Goal: Task Accomplishment & Management: Manage account settings

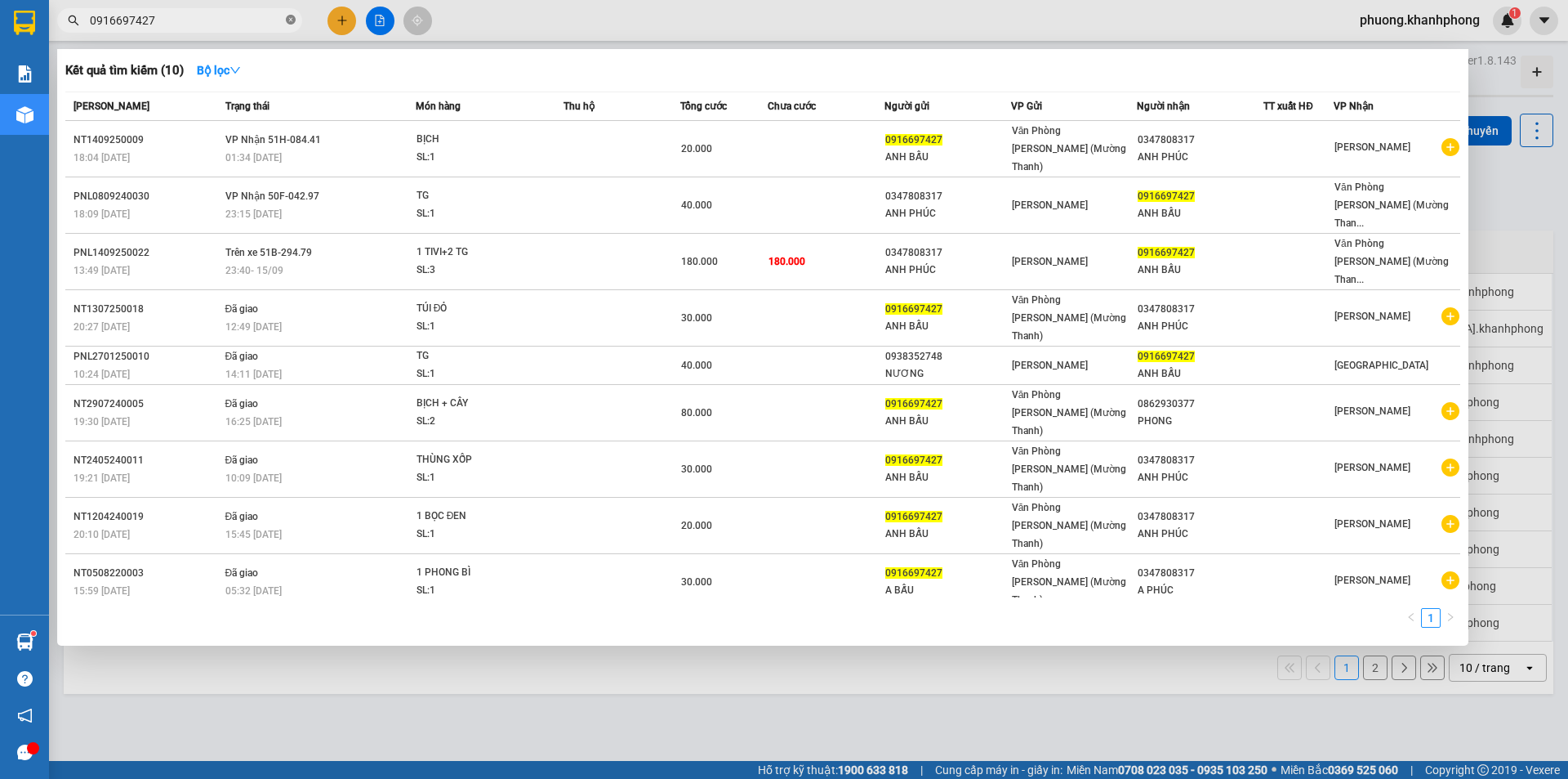
drag, startPoint x: 289, startPoint y: 21, endPoint x: 20, endPoint y: 146, distance: 296.6
click at [290, 21] on icon "close-circle" at bounding box center [291, 20] width 10 height 10
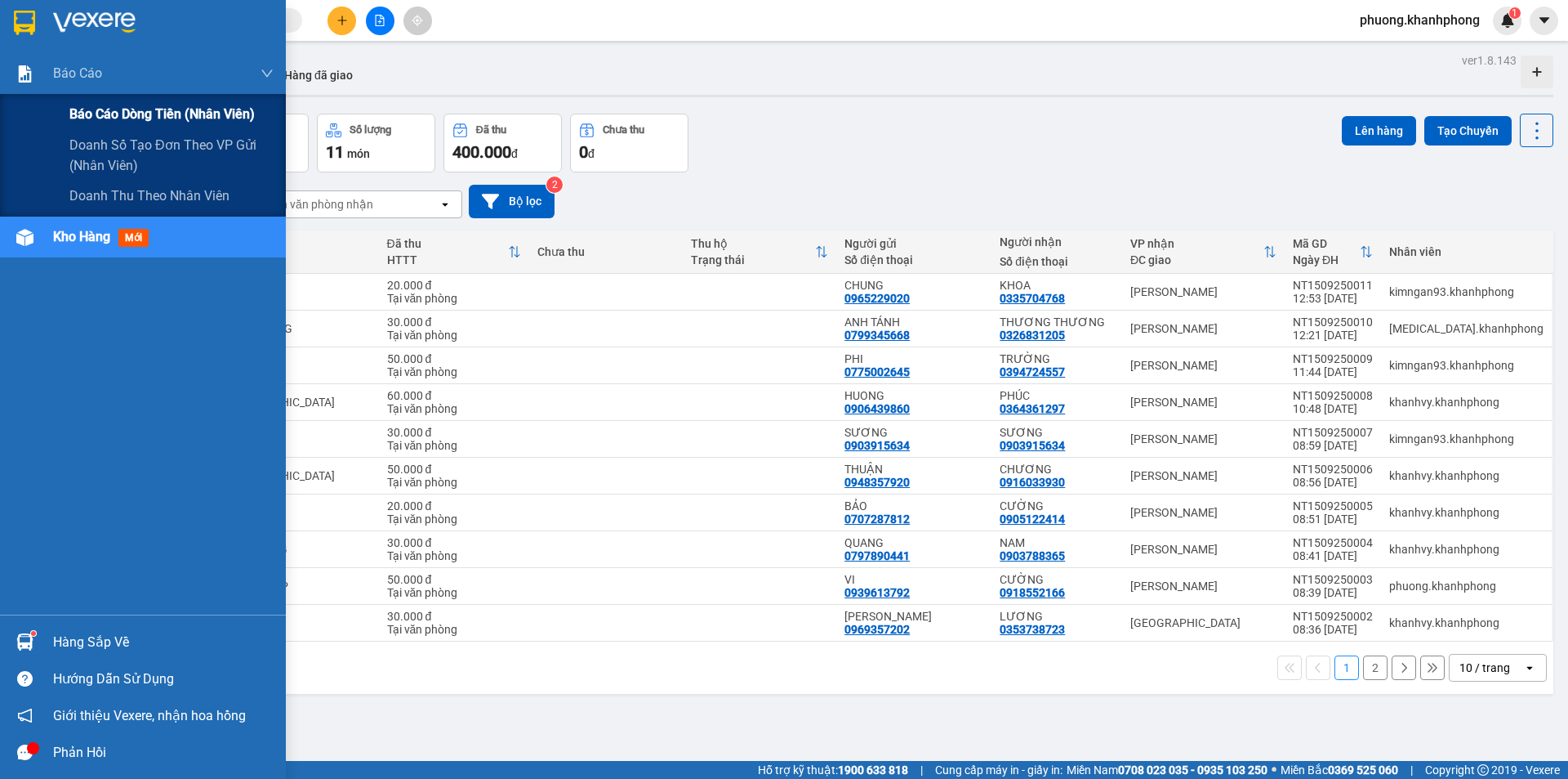
click at [128, 102] on div "Báo cáo dòng tiền (nhân viên)" at bounding box center [171, 114] width 204 height 41
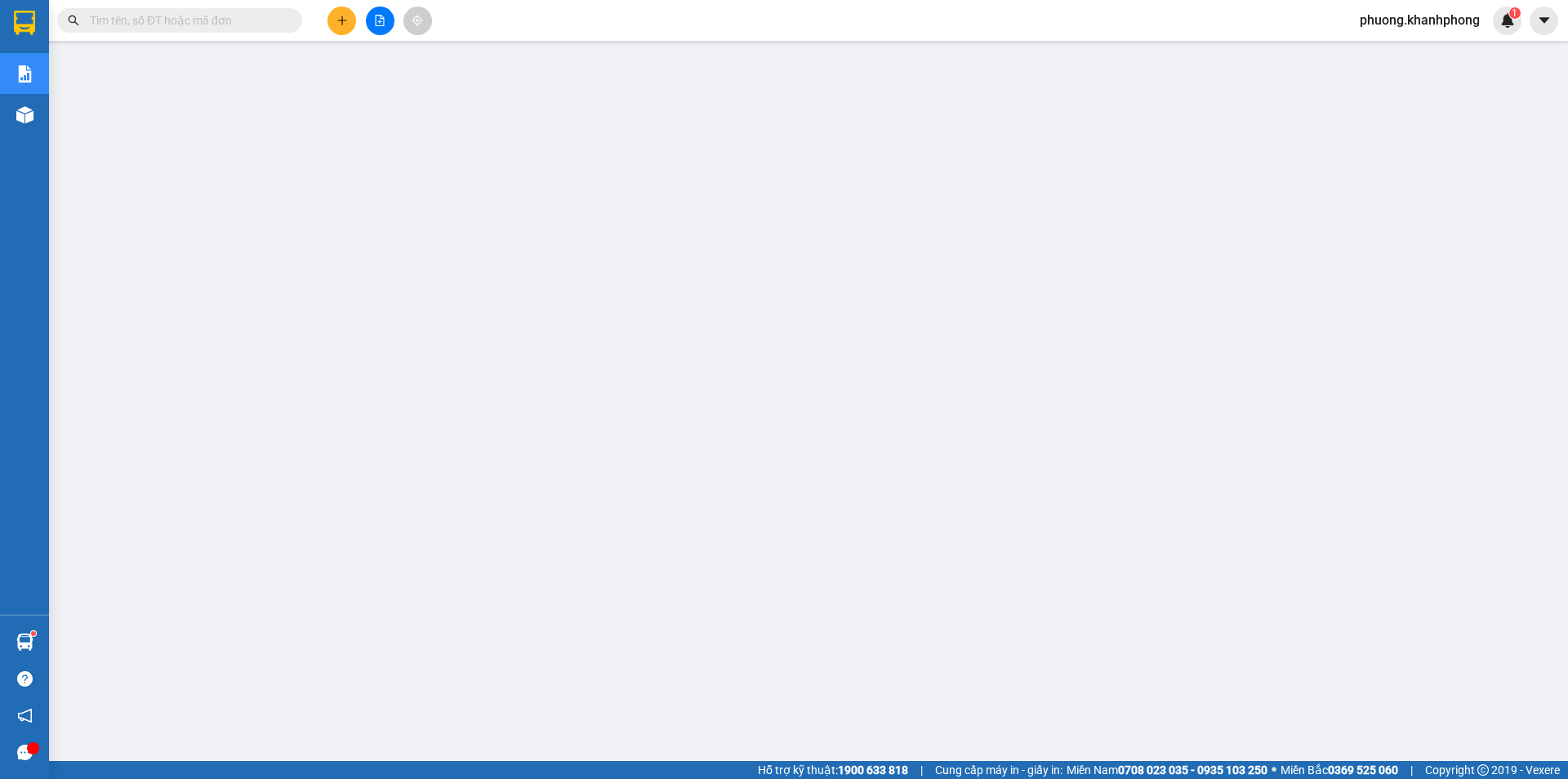
click at [1457, 12] on span "phuong.khanhphong" at bounding box center [1420, 20] width 146 height 20
click at [1385, 48] on span "Đăng xuất" at bounding box center [1426, 51] width 115 height 18
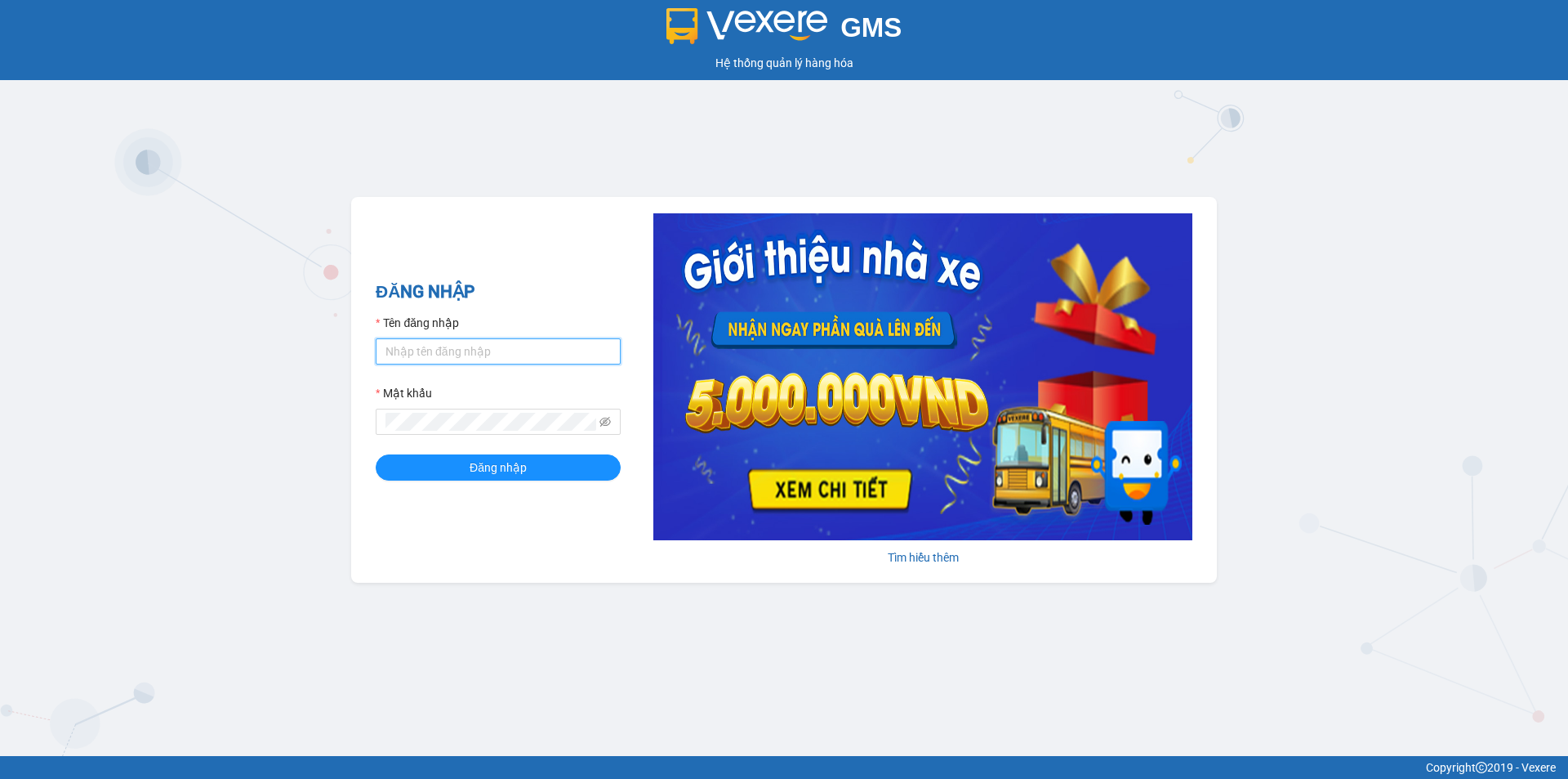
click at [473, 344] on input "Tên đăng nhập" at bounding box center [498, 350] width 245 height 26
type input "tien.khanhphong"
click at [376, 454] on button "Đăng nhập" at bounding box center [498, 467] width 245 height 26
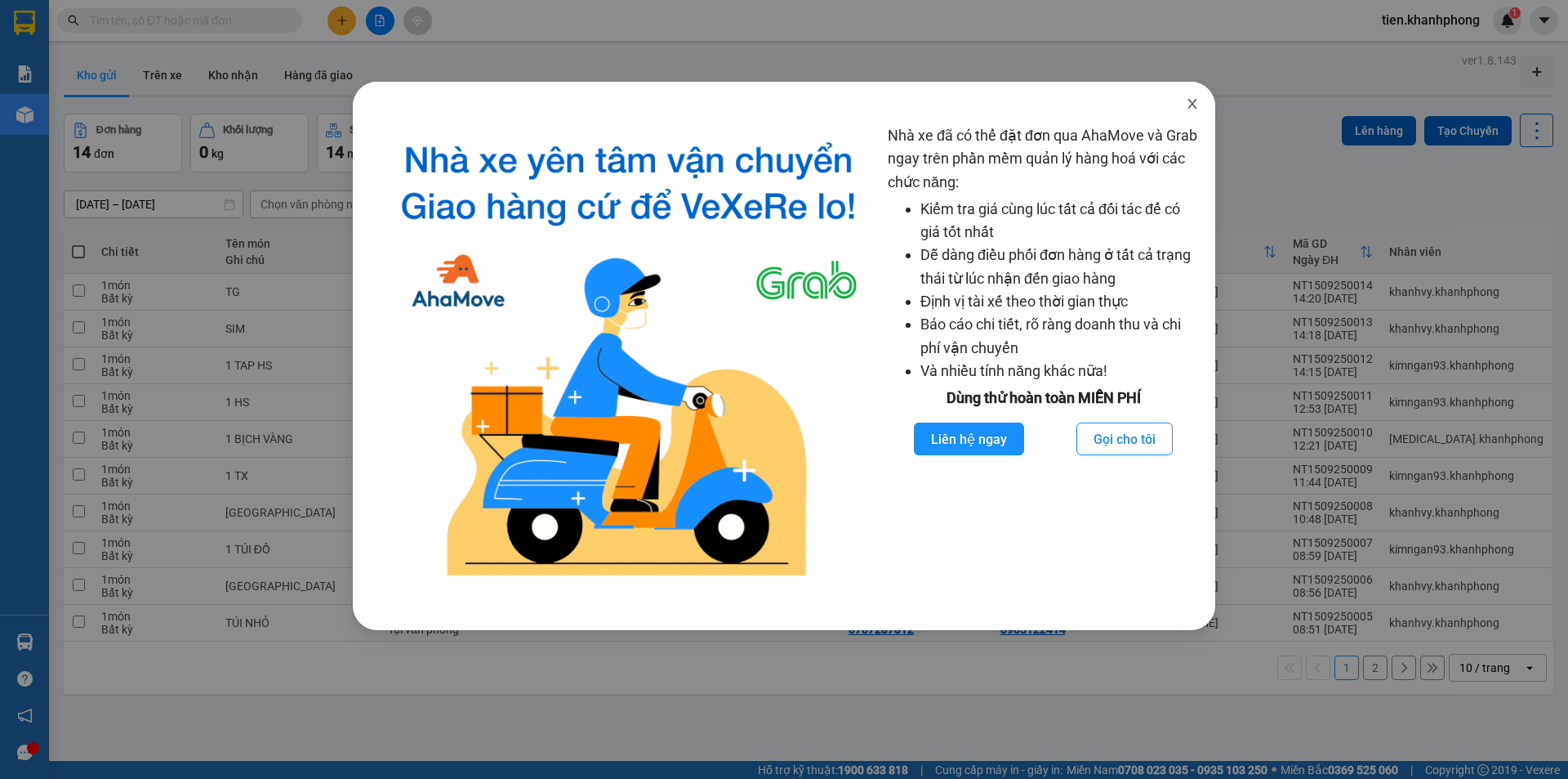
click at [1196, 113] on span "Close" at bounding box center [1191, 104] width 46 height 46
